Goal: Transaction & Acquisition: Download file/media

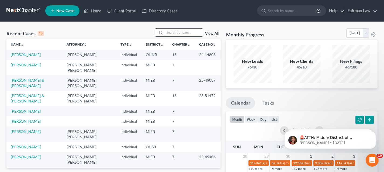
click at [178, 33] on input "search" at bounding box center [184, 33] width 38 height 8
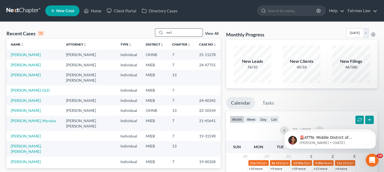
click at [172, 32] on input "mcl" at bounding box center [184, 33] width 38 height 8
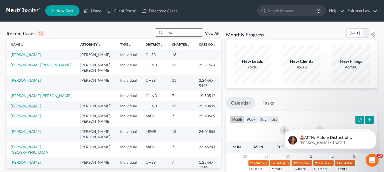
type input "mccl"
click at [38, 106] on link "[PERSON_NAME]" at bounding box center [26, 105] width 30 height 5
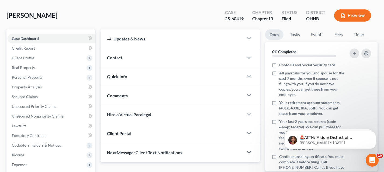
scroll to position [155, 0]
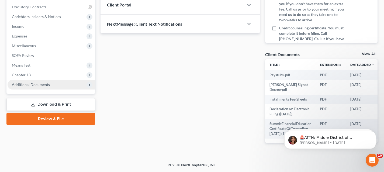
click at [43, 82] on span "Additional Documents" at bounding box center [31, 84] width 38 height 5
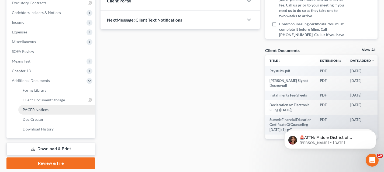
click at [39, 107] on span "PACER Notices" at bounding box center [36, 109] width 26 height 5
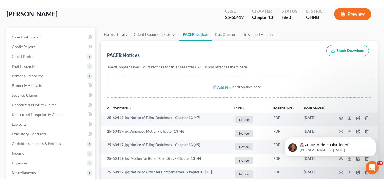
scroll to position [95, 0]
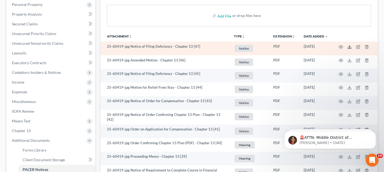
click at [350, 46] on icon at bounding box center [349, 47] width 4 height 4
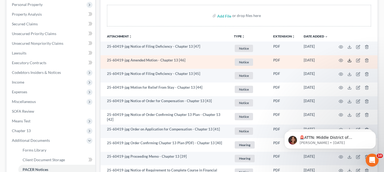
click at [350, 60] on icon at bounding box center [349, 60] width 4 height 4
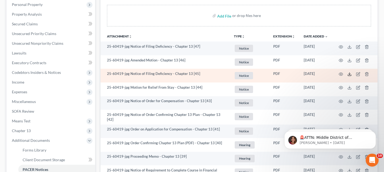
click at [350, 73] on icon at bounding box center [349, 74] width 4 height 4
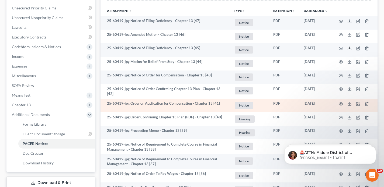
scroll to position [120, 0]
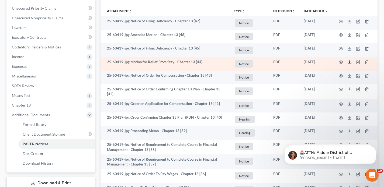
click at [349, 61] on line at bounding box center [349, 62] width 0 height 2
